Goal: Transaction & Acquisition: Subscribe to service/newsletter

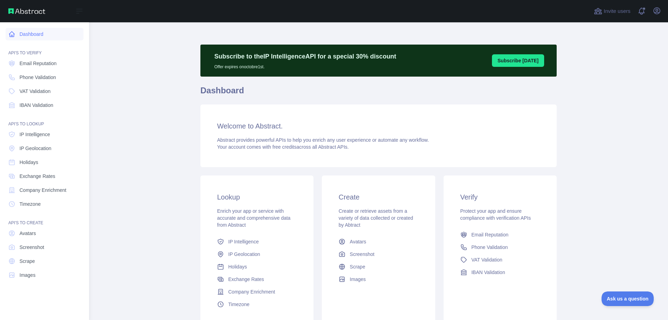
click at [28, 36] on link "Dashboard" at bounding box center [45, 34] width 78 height 13
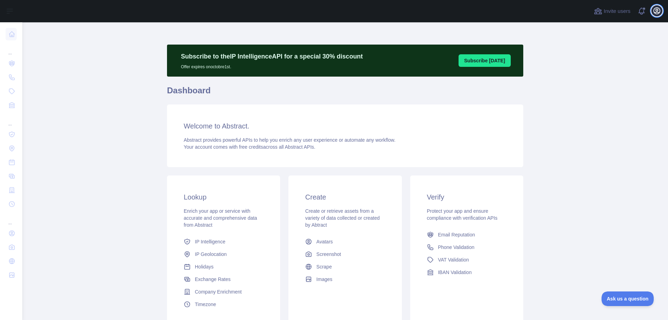
click at [657, 10] on icon "button" at bounding box center [657, 11] width 8 height 8
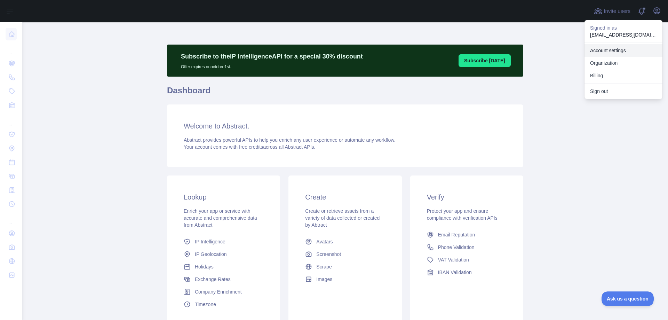
click at [607, 49] on link "Account settings" at bounding box center [624, 50] width 78 height 13
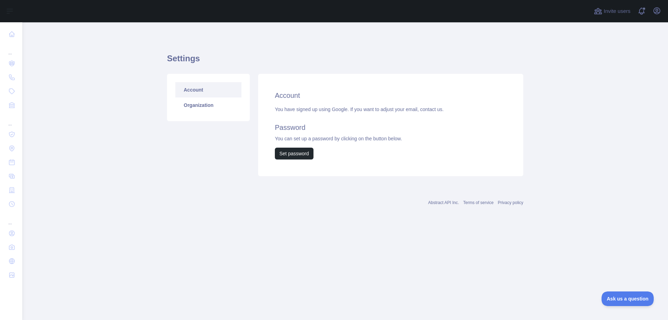
click at [189, 90] on link "Account" at bounding box center [208, 89] width 66 height 15
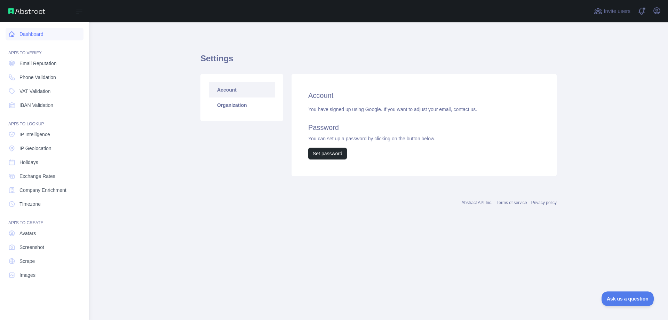
click at [26, 37] on link "Dashboard" at bounding box center [45, 34] width 78 height 13
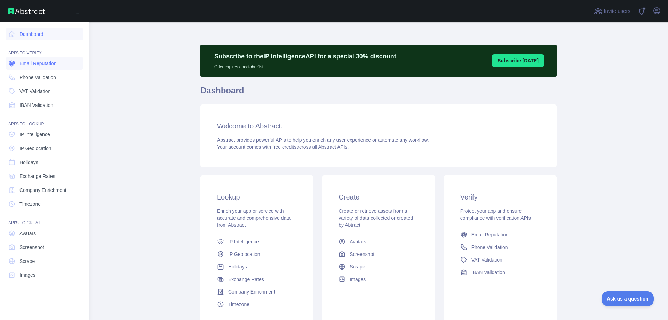
click at [32, 67] on link "Email Reputation" at bounding box center [45, 63] width 78 height 13
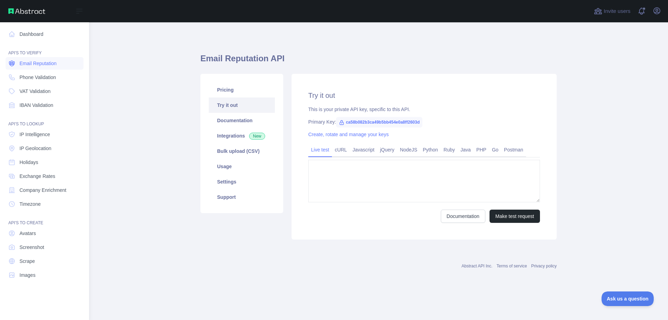
type textarea "**********"
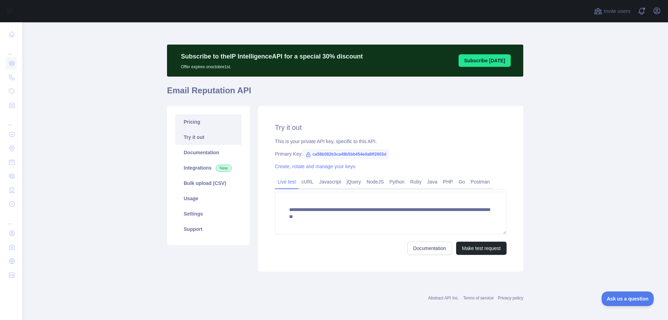
click at [196, 124] on link "Pricing" at bounding box center [208, 121] width 66 height 15
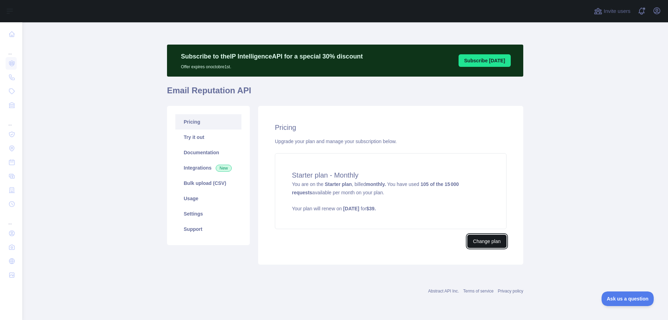
click at [487, 243] on button "Change plan" at bounding box center [486, 241] width 39 height 13
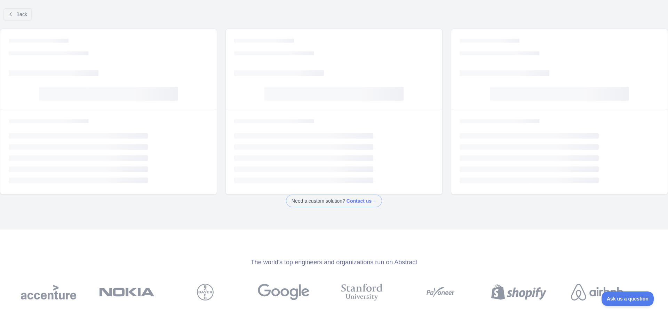
select select "*"
